Goal: Task Accomplishment & Management: Complete application form

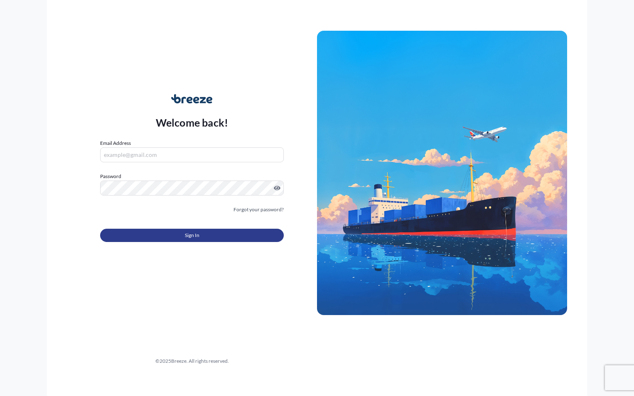
type input "[EMAIL_ADDRESS][DOMAIN_NAME]"
click at [183, 238] on button "Sign In" at bounding box center [192, 235] width 184 height 13
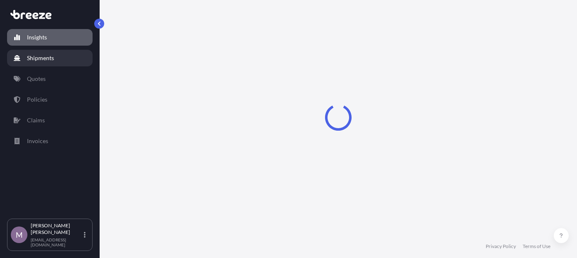
select select "2025"
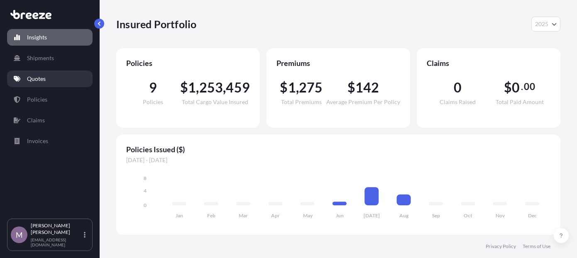
click at [46, 76] on link "Quotes" at bounding box center [50, 79] width 86 height 17
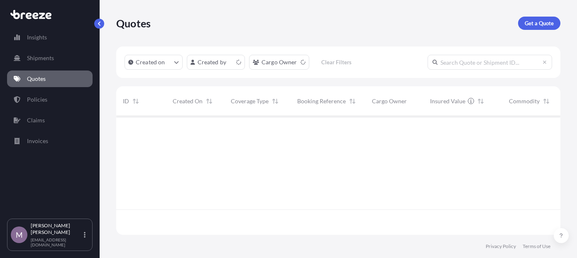
scroll to position [117, 438]
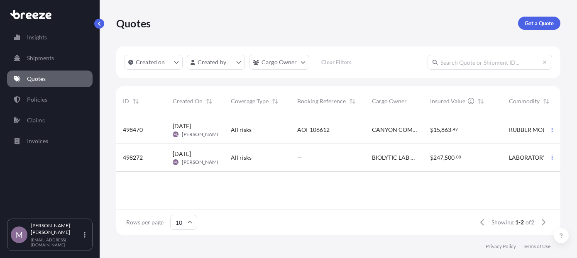
click at [312, 131] on span "AOI-106612" at bounding box center [313, 130] width 32 height 8
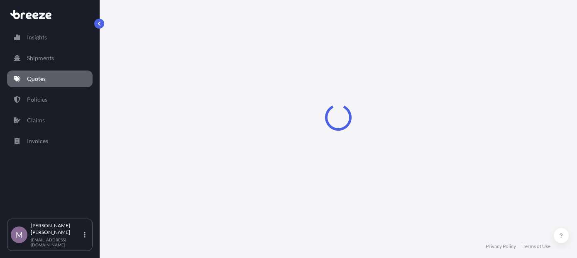
select select "Sea"
select select "Road"
select select "1"
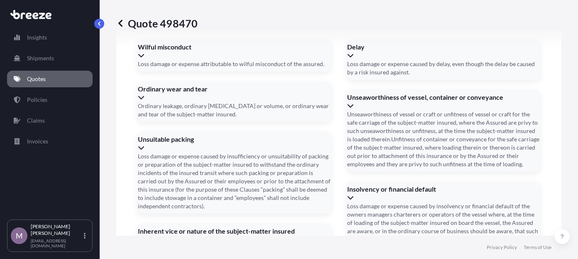
scroll to position [1188, 0]
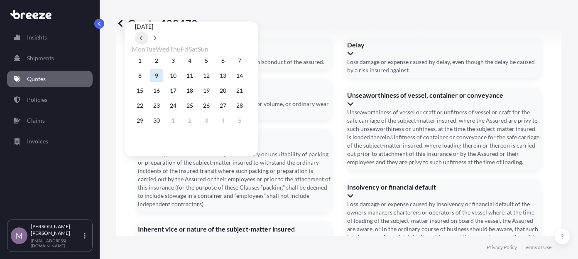
click at [148, 32] on button at bounding box center [141, 38] width 13 height 13
click at [198, 60] on div "28 29 30 31 1 2 3" at bounding box center [192, 60] width 120 height 15
click at [198, 59] on div "28 29 30 31 1 2 3" at bounding box center [192, 60] width 120 height 15
click at [201, 60] on div "28 29 30 31 1 2 3" at bounding box center [192, 60] width 120 height 15
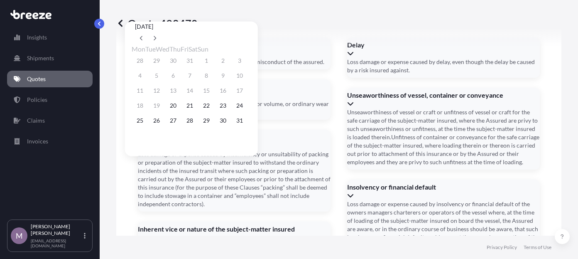
click at [201, 59] on div "28 29 30 31 1 2 3" at bounding box center [192, 60] width 120 height 15
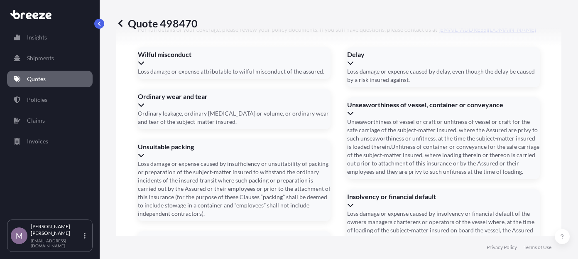
scroll to position [1243, 0]
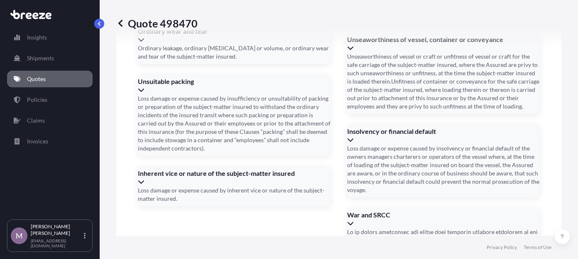
drag, startPoint x: 319, startPoint y: 66, endPoint x: 325, endPoint y: 56, distance: 11.6
